Goal: Task Accomplishment & Management: Complete application form

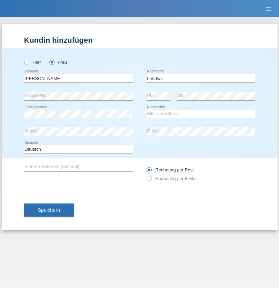
type input "Lendvai"
select select "CH"
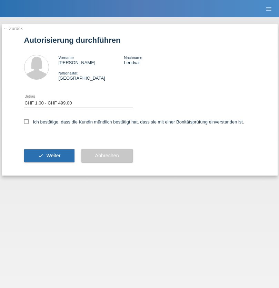
select select "1"
checkbox input "true"
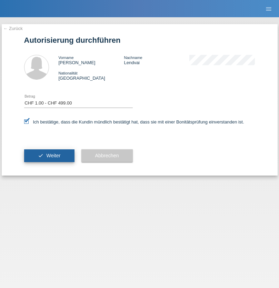
click at [49, 156] on span "Weiter" at bounding box center [53, 156] width 14 height 6
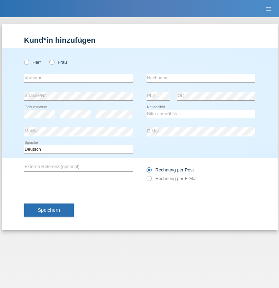
radio input "true"
click at [78, 78] on input "text" at bounding box center [78, 78] width 109 height 9
type input "Mujafet"
click at [201, 78] on input "text" at bounding box center [201, 78] width 109 height 9
type input "[PERSON_NAME]"
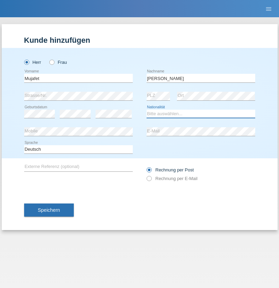
select select "MK"
select select "C"
select select "11"
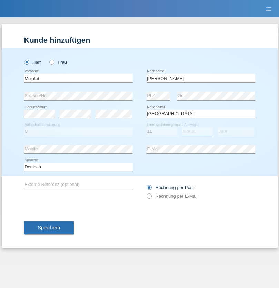
select select "03"
select select "1998"
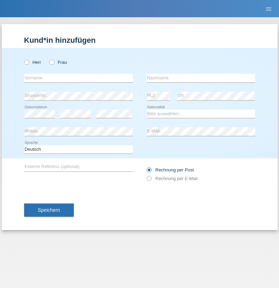
radio input "true"
click at [78, 78] on input "text" at bounding box center [78, 78] width 109 height 9
type input "samuel"
click at [201, 78] on input "text" at bounding box center [201, 78] width 109 height 9
type input "devananth"
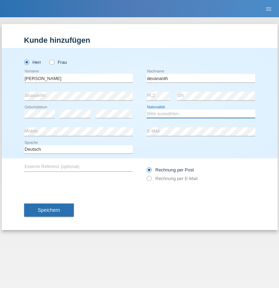
select select "CH"
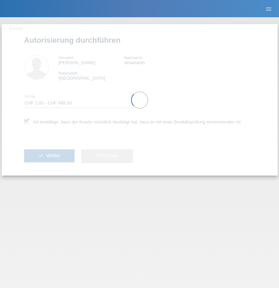
select select "1"
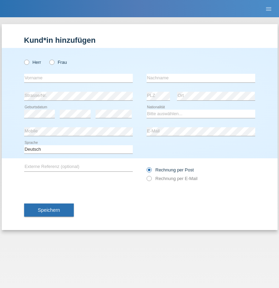
radio input "true"
click at [78, 78] on input "text" at bounding box center [78, 78] width 109 height 9
type input "[PERSON_NAME]"
click at [201, 78] on input "text" at bounding box center [201, 78] width 109 height 9
type input "Muminovic"
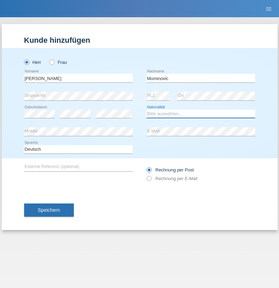
select select "CH"
